Goal: Use online tool/utility: Utilize a website feature to perform a specific function

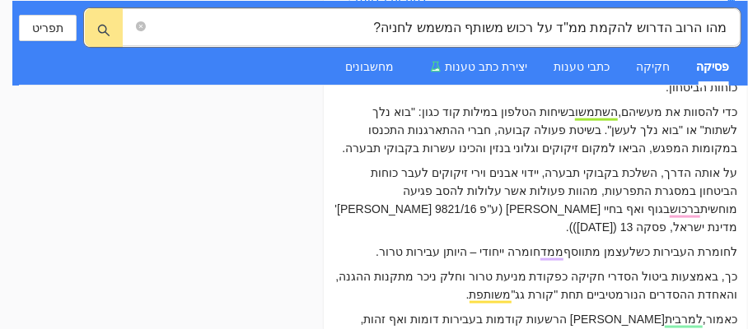
scroll to position [11777, 0]
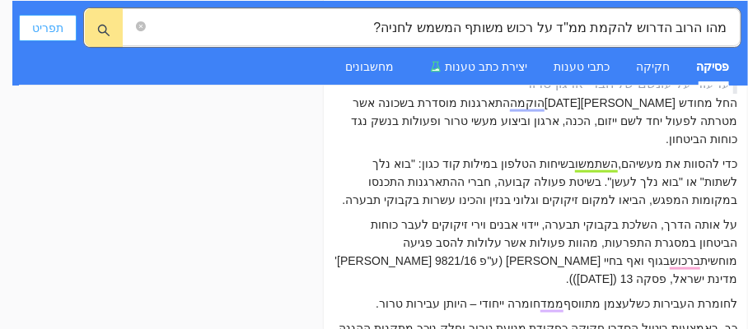
click at [45, 25] on span "תפריט" at bounding box center [47, 28] width 31 height 18
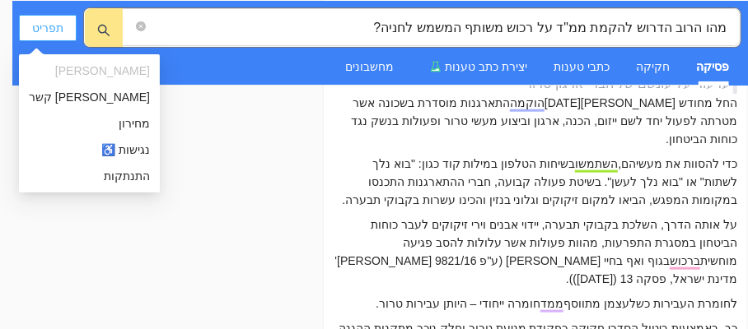
click at [45, 25] on span "תפריט" at bounding box center [47, 28] width 31 height 18
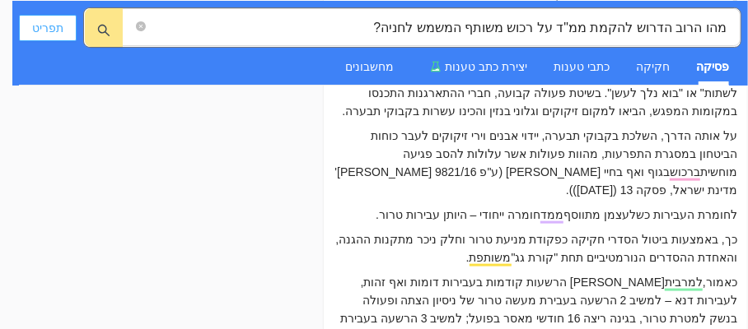
scroll to position [11942, 0]
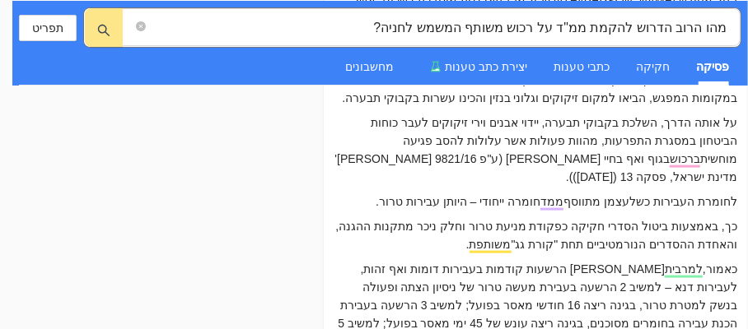
scroll to position [11860, 0]
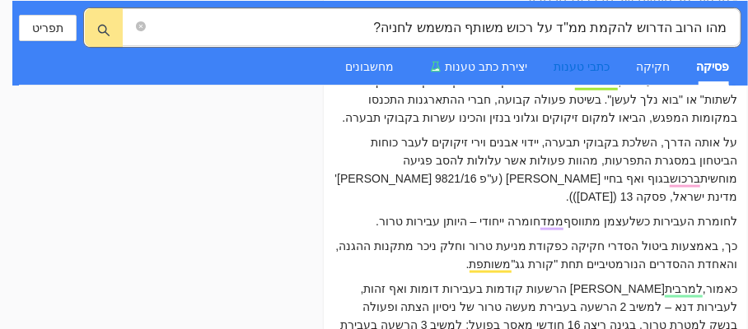
click at [586, 64] on div "כתבי טענות" at bounding box center [582, 67] width 56 height 18
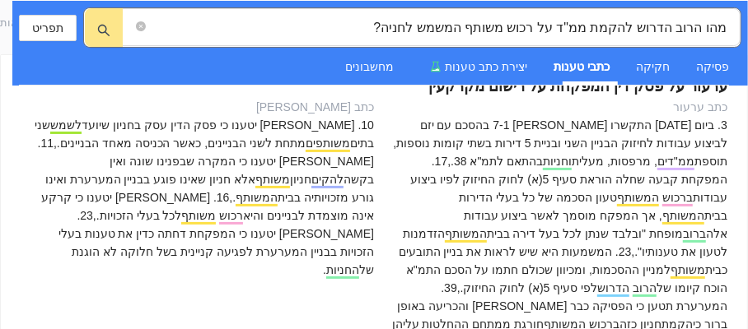
scroll to position [0, 0]
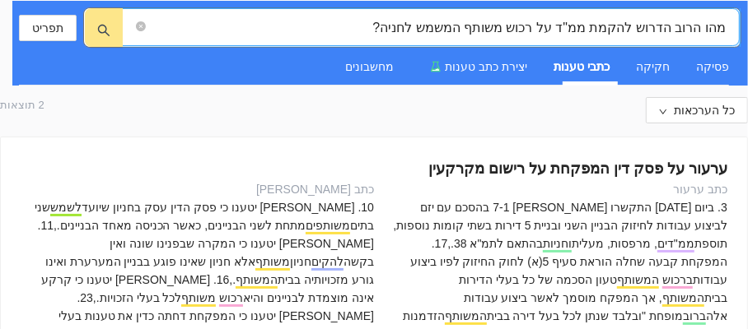
click at [368, 32] on input "מהו הרוב הדרוש להקמת ממ"ד על רכוש משותף המשמש לחניה?" at bounding box center [437, 27] width 577 height 21
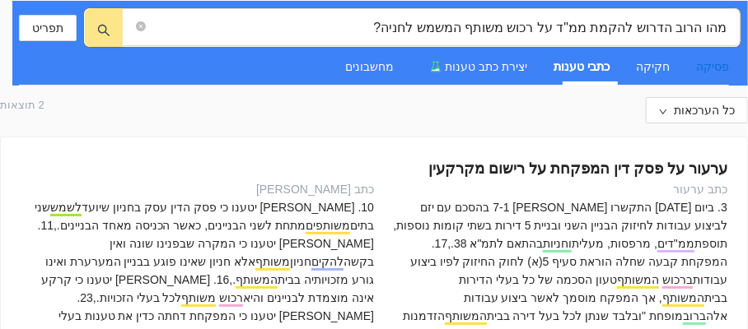
click at [708, 68] on div "פסיקה" at bounding box center [712, 67] width 33 height 18
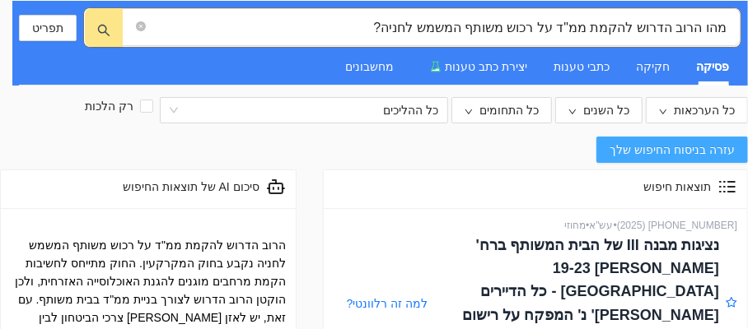
click at [645, 148] on span "עזרה בניסוח החיפוש שלך" at bounding box center [672, 150] width 125 height 18
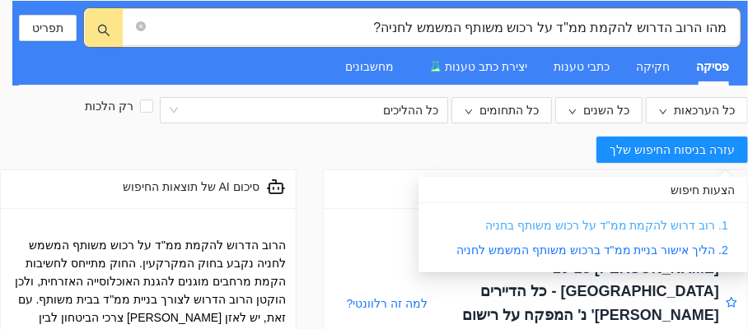
click at [637, 222] on link "1. רוב דרוש להקמת ממ"ד על רכוש משותף בחניה" at bounding box center [606, 225] width 243 height 13
type input "1. רוב דרוש להקמת ממ"ד על רכוש משותף בחניה"
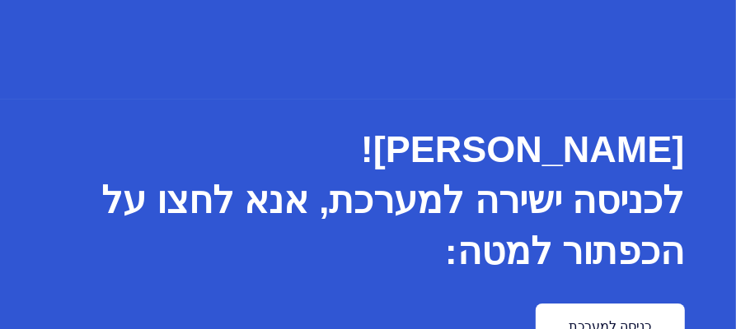
scroll to position [134, 0]
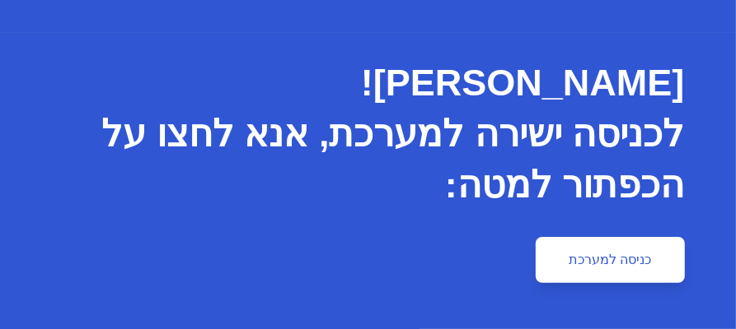
click at [602, 258] on link "כניסה למערכת" at bounding box center [609, 260] width 148 height 46
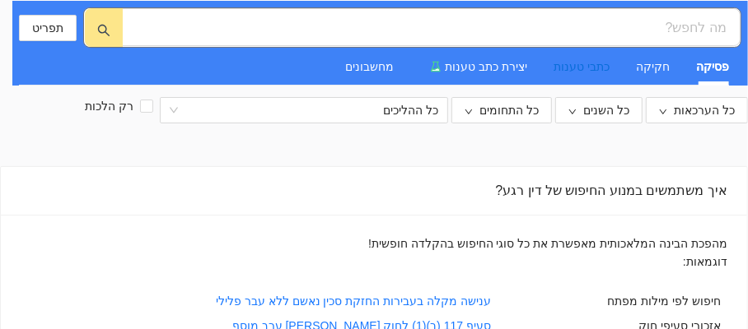
click at [577, 65] on div "כתבי טענות" at bounding box center [582, 67] width 56 height 18
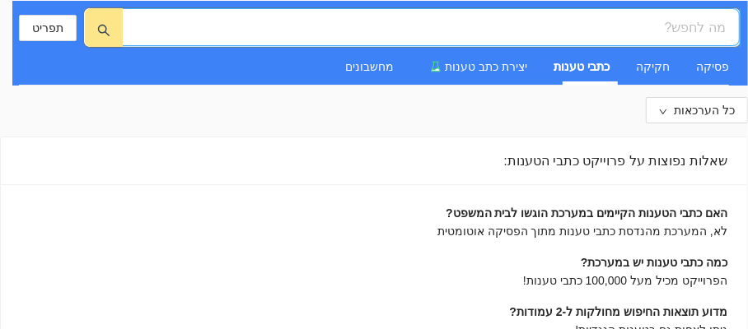
click at [668, 28] on input "search" at bounding box center [437, 27] width 577 height 21
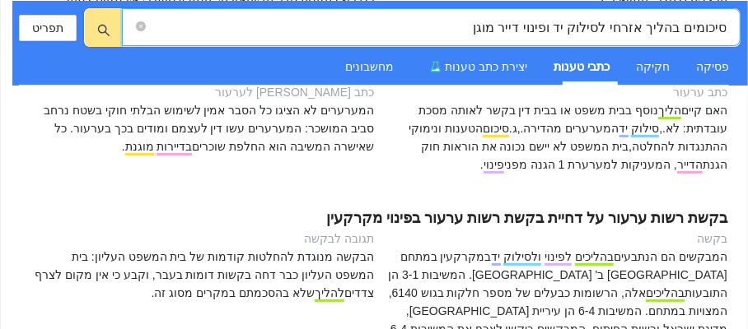
scroll to position [247, 0]
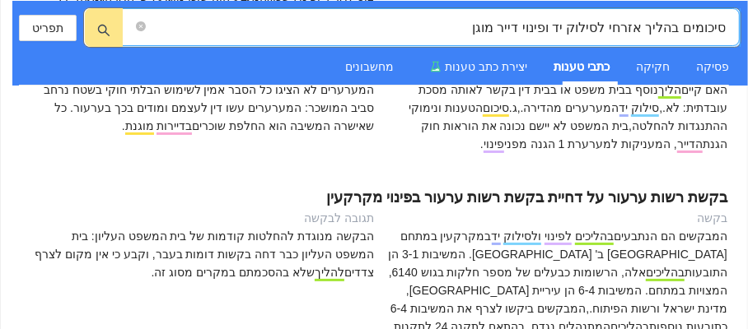
click at [724, 24] on input "סיכומים בהליך אזרחי לסילוק יד ופינוי דייר מוגן" at bounding box center [437, 27] width 577 height 21
click at [682, 27] on input "סיכומים בהליך אזרחי לסילוק יד ופינוי דייר מוגן" at bounding box center [437, 27] width 577 height 21
type input "סיכומים בכתב בהליך אזרחי לסילוק יד ופינוי דייר מוגן"
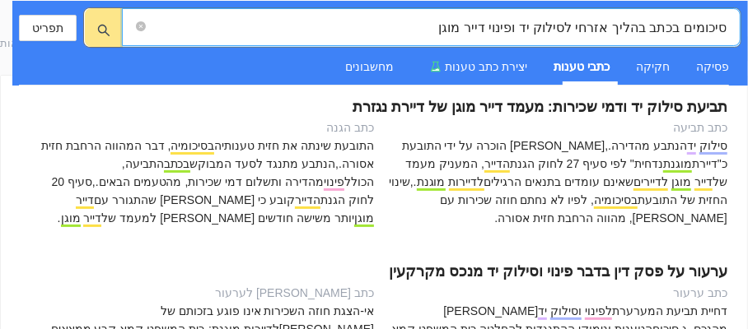
scroll to position [82, 0]
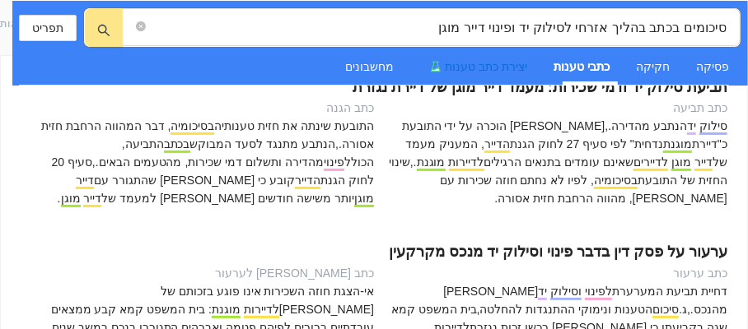
click at [506, 62] on span "יצירת כתב טענות" at bounding box center [486, 66] width 82 height 13
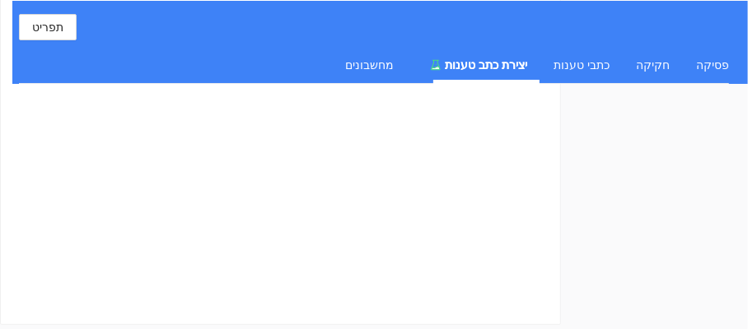
scroll to position [591, 0]
